Goal: Information Seeking & Learning: Learn about a topic

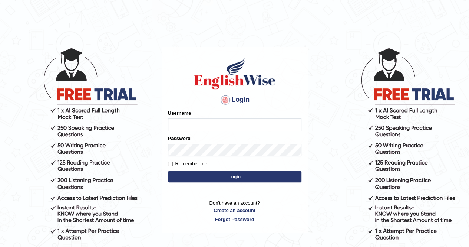
type input "AnjanH"
click at [233, 178] on button "Login" at bounding box center [235, 176] width 134 height 11
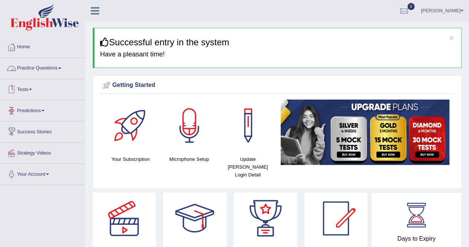
click at [51, 67] on link "Practice Questions" at bounding box center [42, 67] width 85 height 19
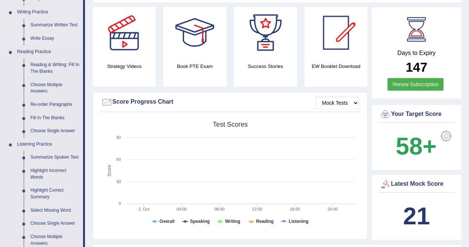
scroll to position [260, 0]
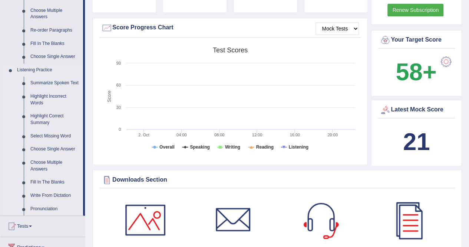
click at [61, 80] on link "Summarize Spoken Text" at bounding box center [55, 82] width 56 height 13
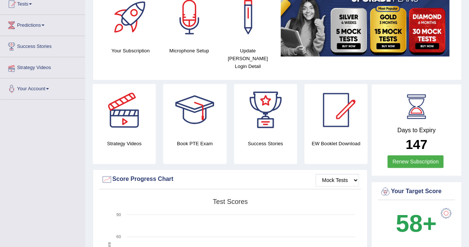
scroll to position [171, 0]
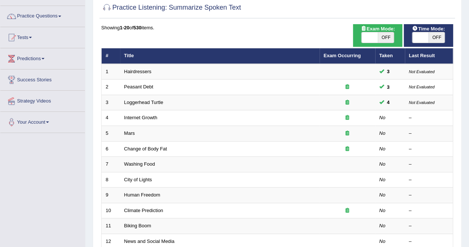
scroll to position [74, 0]
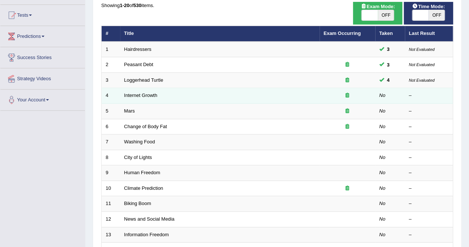
click at [139, 98] on td "Internet Growth" at bounding box center [220, 96] width 200 height 16
click at [139, 95] on link "Internet Growth" at bounding box center [140, 95] width 33 height 6
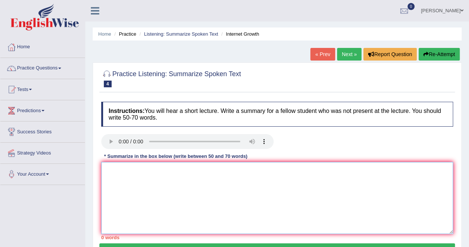
click at [125, 185] on textarea at bounding box center [277, 198] width 352 height 72
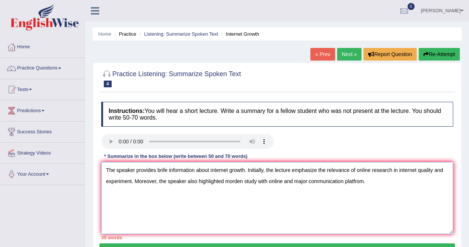
click at [371, 181] on textarea "The speaker provides brife information about internet growth. Initially, the le…" at bounding box center [277, 198] width 352 height 72
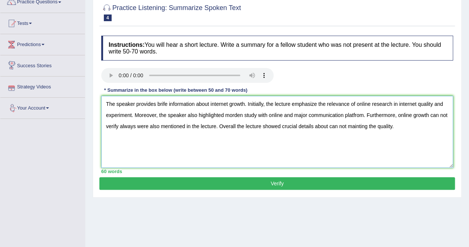
scroll to position [142, 0]
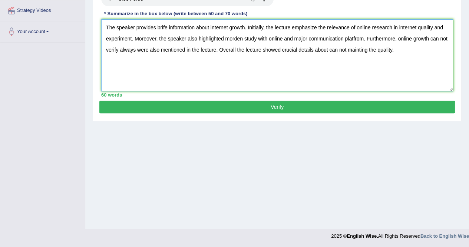
type textarea "The speaker provides brife information about internet growth. Initially, the le…"
click at [157, 108] on button "Verify" at bounding box center [277, 107] width 356 height 13
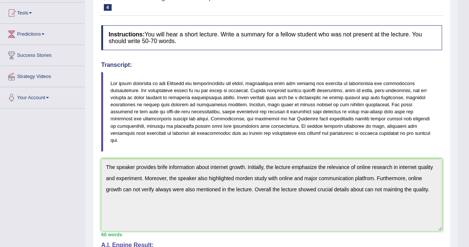
scroll to position [27, 0]
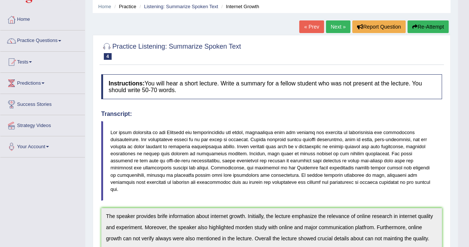
click at [333, 28] on link "Next »" at bounding box center [338, 26] width 24 height 13
